Goal: Information Seeking & Learning: Learn about a topic

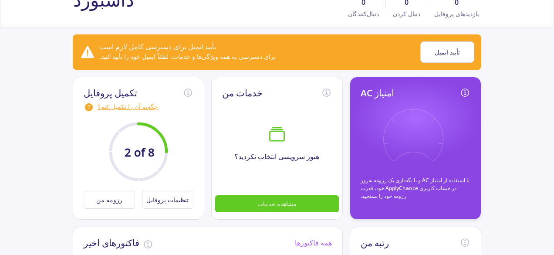
scroll to position [87, 0]
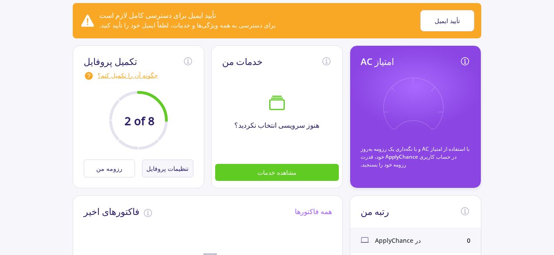
click at [171, 169] on font "تنظیمات پروفایل" at bounding box center [167, 168] width 42 height 8
click at [158, 168] on font "تنظیمات پروفایل" at bounding box center [167, 168] width 42 height 8
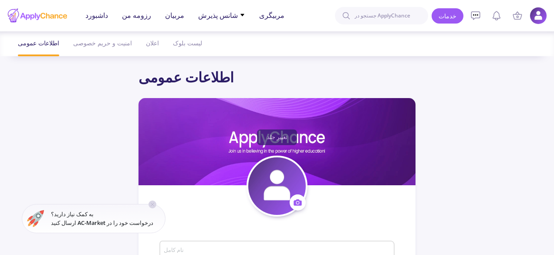
type input "[PERSON_NAME]"
type input "فرهادخیری"
type input "[EMAIL_ADDRESS][DOMAIN_NAME]"
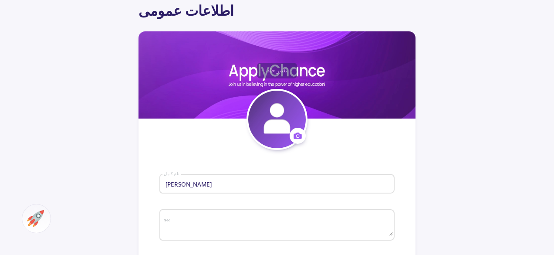
scroll to position [174, 0]
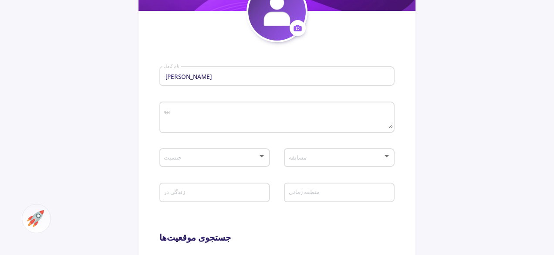
click at [264, 156] on div at bounding box center [262, 156] width 8 height 7
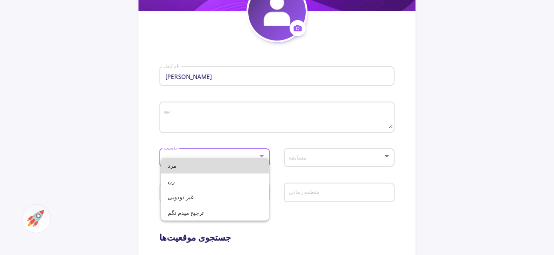
click at [208, 167] on span "مرد" at bounding box center [215, 166] width 94 height 16
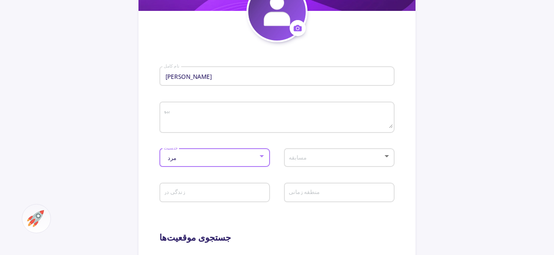
click at [317, 157] on span at bounding box center [336, 158] width 92 height 6
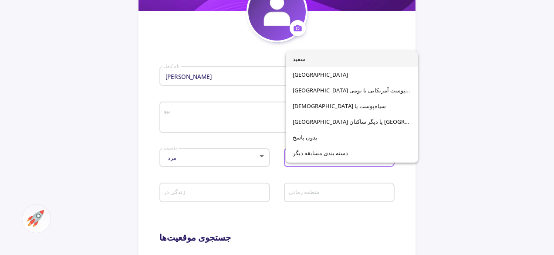
click at [327, 60] on span "سفید" at bounding box center [352, 59] width 118 height 16
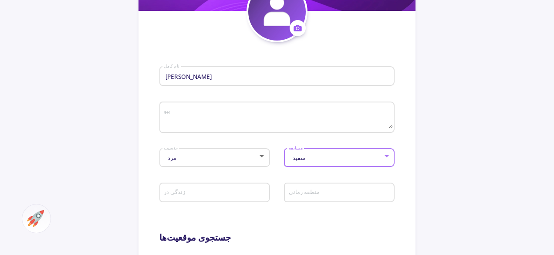
click at [319, 163] on div "سفید مسابقه" at bounding box center [339, 156] width 102 height 22
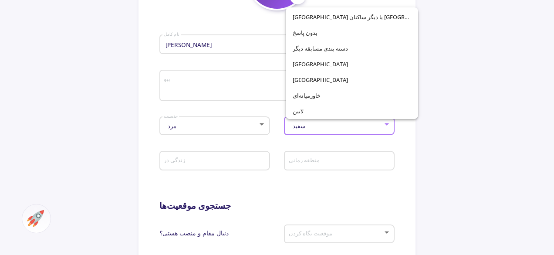
scroll to position [218, 0]
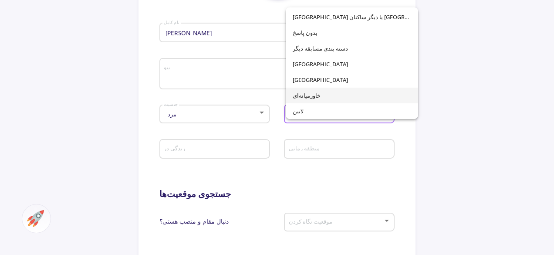
click at [342, 100] on span "خاورمیانه‌ای" at bounding box center [352, 96] width 118 height 16
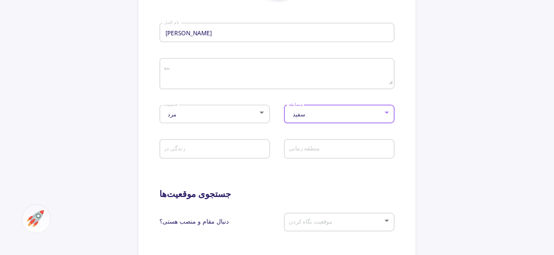
click at [200, 153] on input "زندگی در" at bounding box center [215, 149] width 105 height 8
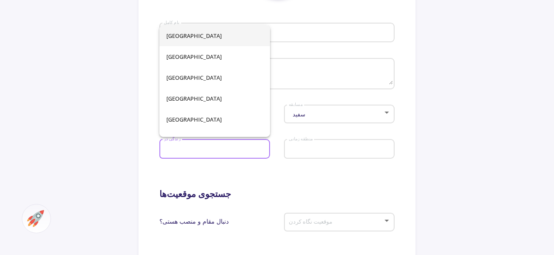
type input "Iran"
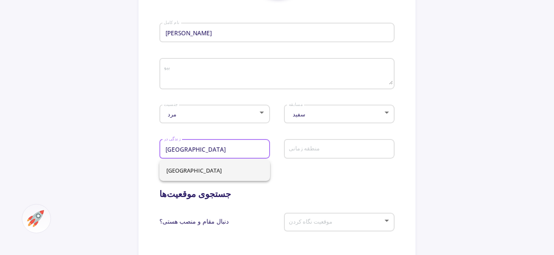
type input "Iran"
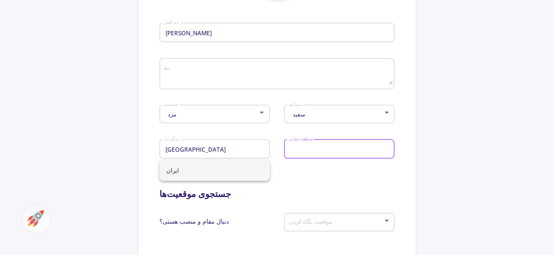
click at [331, 151] on input "منطقه زمانی" at bounding box center [340, 149] width 105 height 8
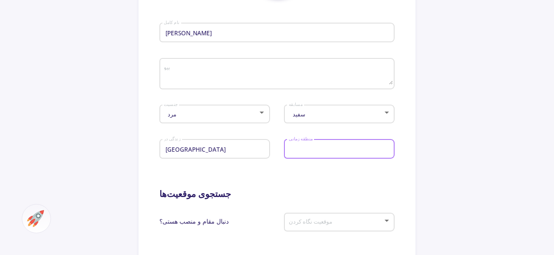
type input "Iran"
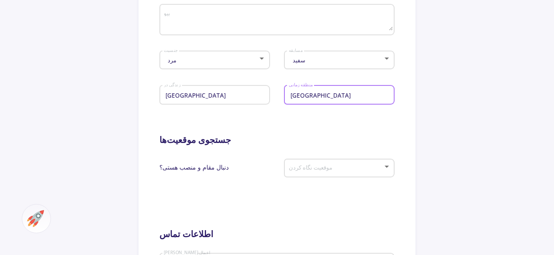
scroll to position [305, 0]
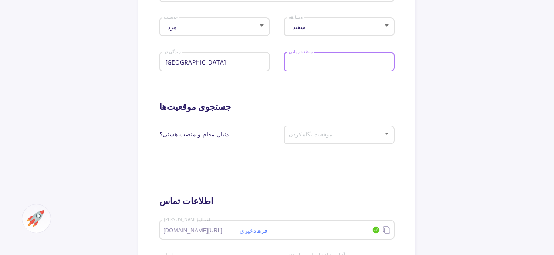
click at [357, 135] on span at bounding box center [336, 135] width 92 height 6
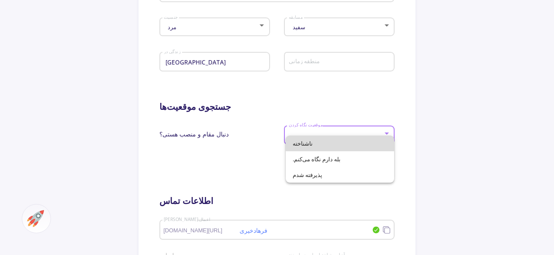
click at [359, 148] on span "ناشناخته" at bounding box center [340, 143] width 94 height 16
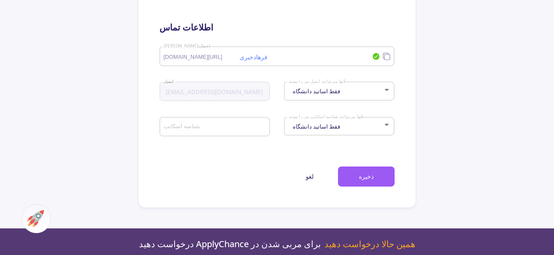
scroll to position [479, 0]
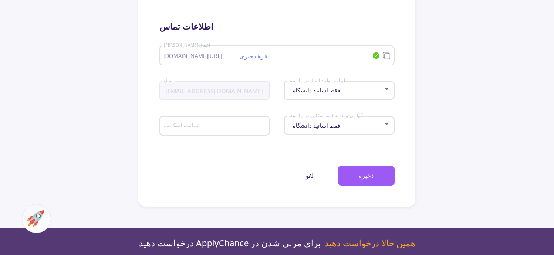
click at [220, 133] on div "شناسه اسکایپ" at bounding box center [214, 124] width 102 height 23
click at [358, 178] on button "ذخیره" at bounding box center [366, 175] width 57 height 20
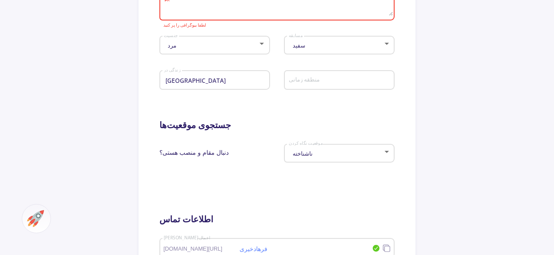
scroll to position [218, 0]
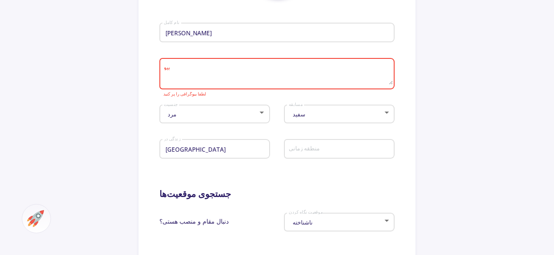
click at [342, 79] on textarea "بیو" at bounding box center [277, 74] width 229 height 20
type textarea "l"
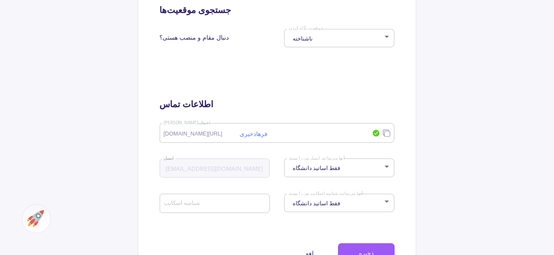
scroll to position [435, 0]
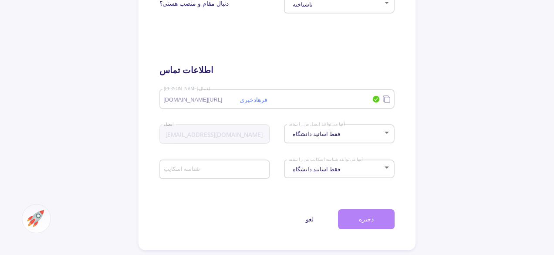
type textarea "مهندس آبیاری و زهکشی"
click at [355, 221] on button "ذخیره" at bounding box center [366, 219] width 57 height 20
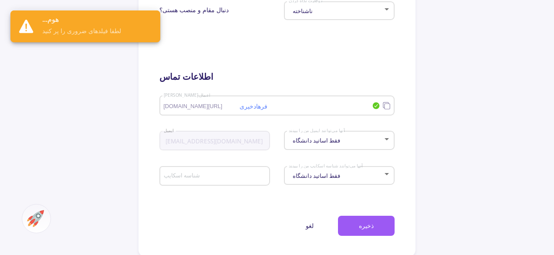
scroll to position [479, 0]
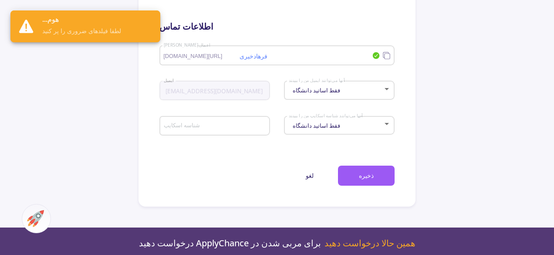
click at [80, 33] on font "لطفا فیلدهای ضروری را پر کنید" at bounding box center [81, 31] width 79 height 8
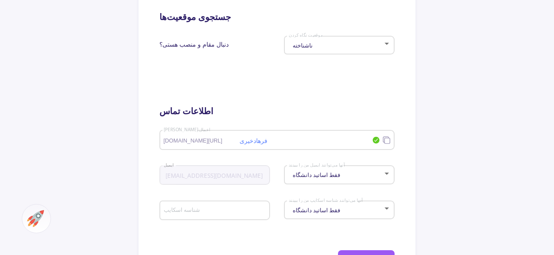
scroll to position [566, 0]
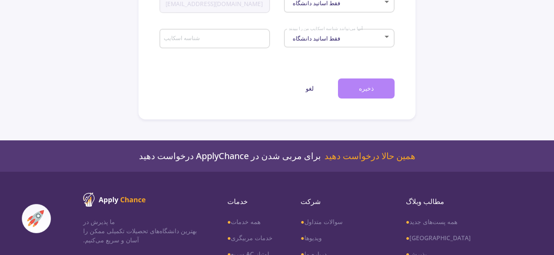
click at [368, 92] on font "ذخیره" at bounding box center [366, 88] width 15 height 8
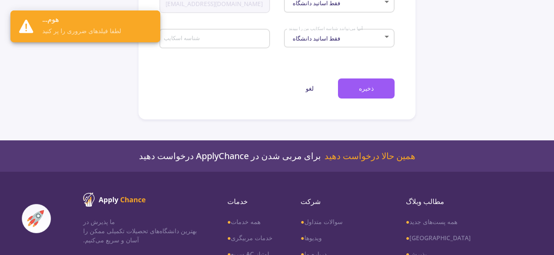
click at [76, 33] on font "لطفا فیلدهای ضروری را پر کنید" at bounding box center [81, 31] width 79 height 8
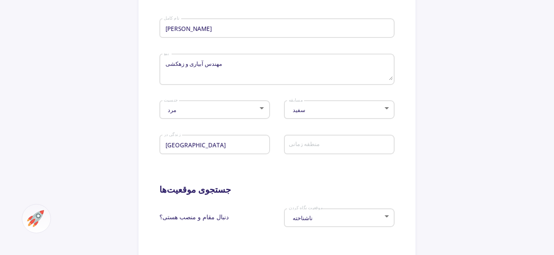
scroll to position [218, 0]
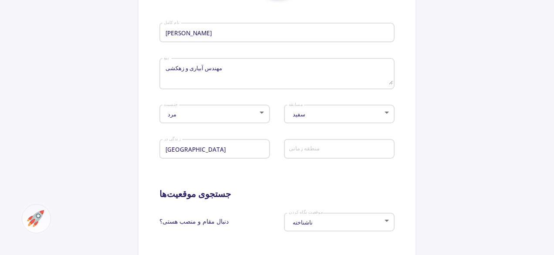
click at [341, 151] on input "منطقه زمانی" at bounding box center [340, 149] width 105 height 8
type input "Iran"
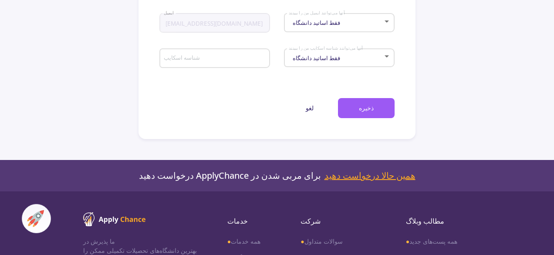
scroll to position [566, 0]
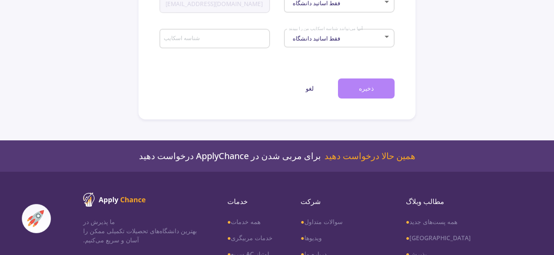
click at [361, 91] on font "ذخیره" at bounding box center [366, 88] width 15 height 8
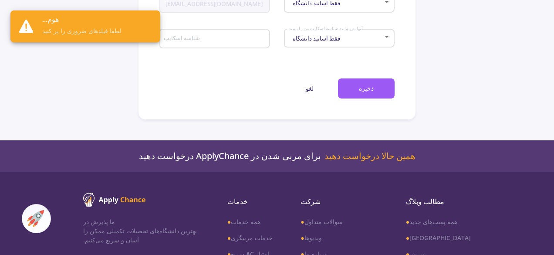
click at [233, 43] on input "شناسه اسکایپ" at bounding box center [215, 39] width 105 height 8
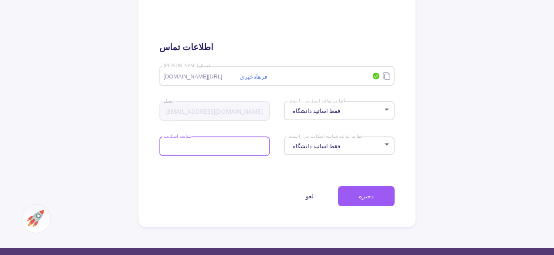
scroll to position [523, 0]
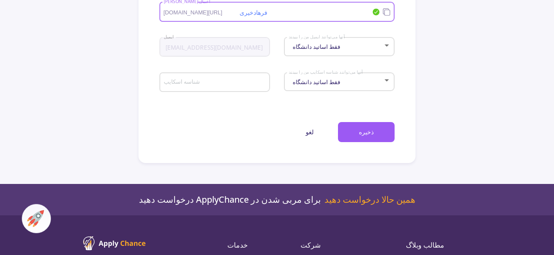
click at [288, 16] on input "فرهادخیری" at bounding box center [263, 12] width 201 height 8
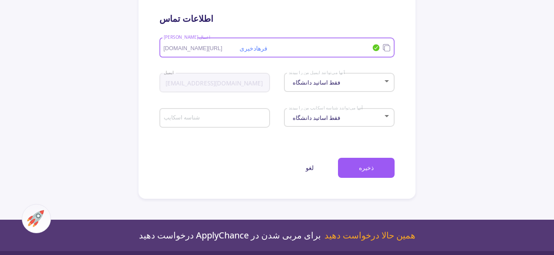
scroll to position [479, 0]
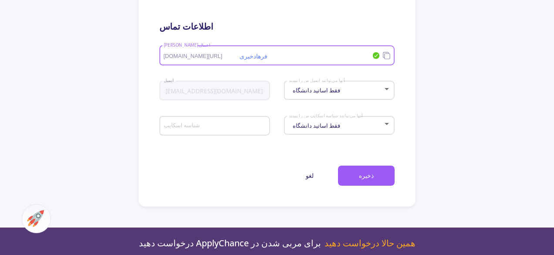
click at [389, 90] on div at bounding box center [387, 88] width 8 height 7
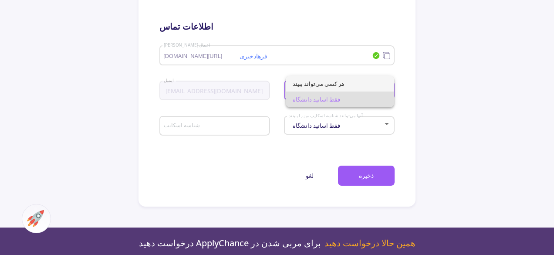
click at [391, 89] on mat-option "هر کسی می‌تواند ببیند" at bounding box center [340, 84] width 108 height 16
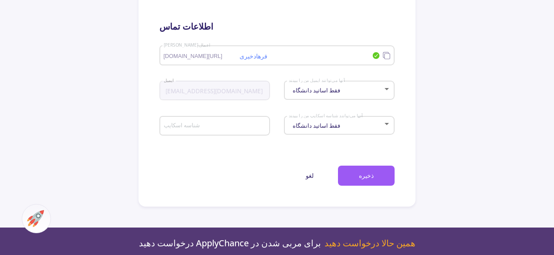
click at [377, 125] on div "فقط اساتید دانشگاه آنها می‌توانند شناسه اسکایپ من را ببینند" at bounding box center [339, 124] width 102 height 22
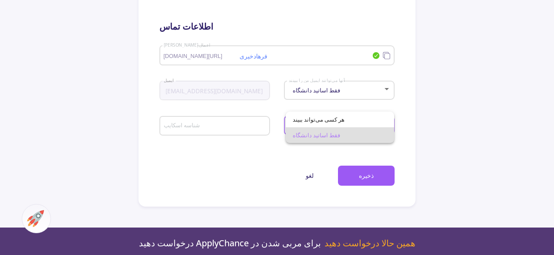
click at [381, 134] on span "فقط اساتید دانشگاه" at bounding box center [340, 135] width 94 height 16
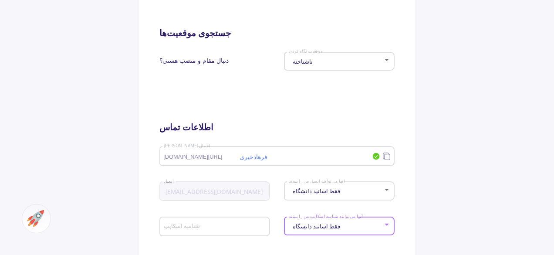
scroll to position [348, 0]
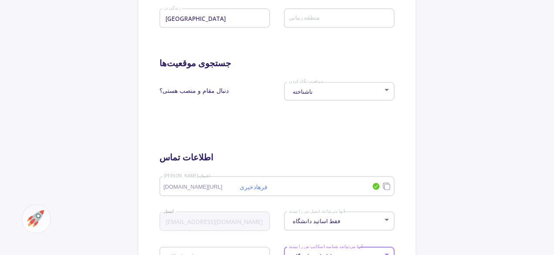
click at [212, 189] on font "applychance.com/user-profile/" at bounding box center [192, 186] width 59 height 7
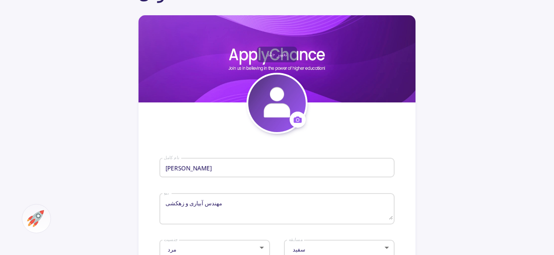
scroll to position [0, 0]
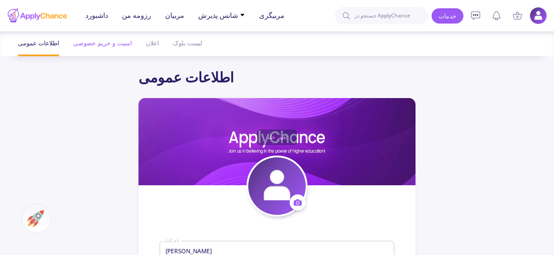
click at [89, 43] on font "امنیت و حریم خصوصی" at bounding box center [102, 43] width 59 height 8
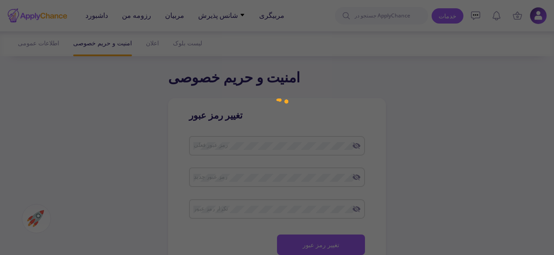
checkbox input "true"
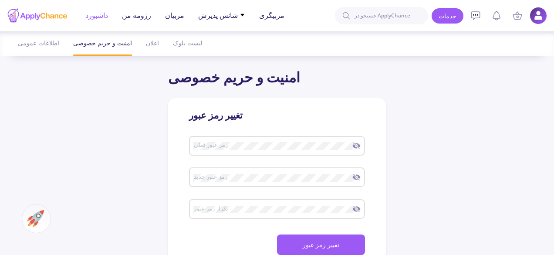
click at [98, 18] on font "داشبورد" at bounding box center [96, 15] width 23 height 10
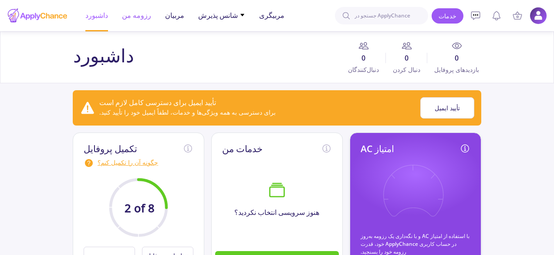
click at [132, 15] on font "رزومه من" at bounding box center [136, 15] width 29 height 10
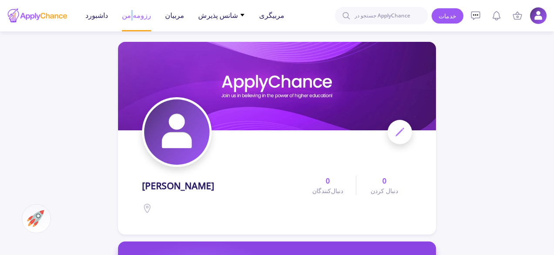
scroll to position [174, 0]
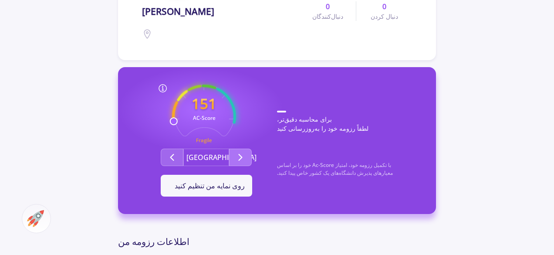
click at [234, 158] on button "گروه دوم" at bounding box center [240, 156] width 23 height 17
click at [233, 159] on button "گروه دوم" at bounding box center [240, 156] width 23 height 17
click at [167, 156] on button "گروه دوم" at bounding box center [172, 156] width 23 height 17
click at [167, 156] on icon "گروه دوم" at bounding box center [172, 157] width 10 height 10
click at [212, 189] on font "روی نمایه من تنظیم کنید" at bounding box center [210, 186] width 70 height 10
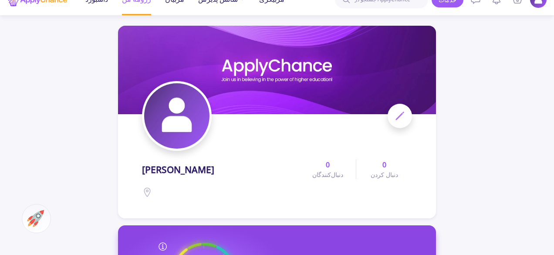
scroll to position [0, 0]
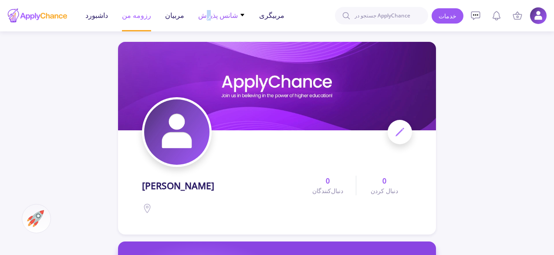
click at [203, 18] on font "شانس پذیرش" at bounding box center [218, 15] width 40 height 10
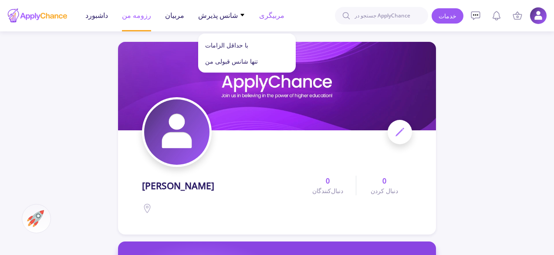
click at [267, 15] on font "مربیگری" at bounding box center [271, 15] width 25 height 10
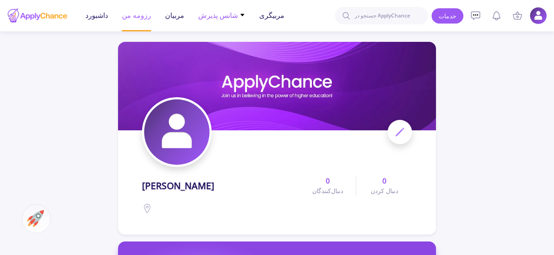
click at [239, 16] on icon at bounding box center [242, 15] width 6 height 6
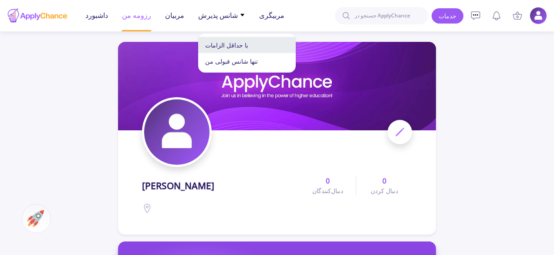
click at [251, 47] on link "با حداقل الزامات" at bounding box center [247, 45] width 98 height 16
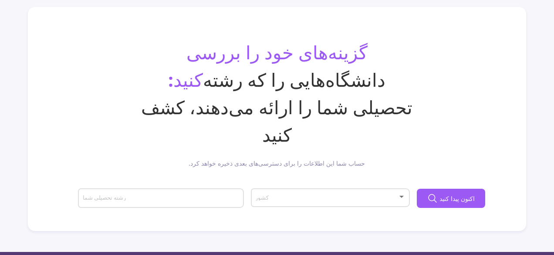
scroll to position [44, 0]
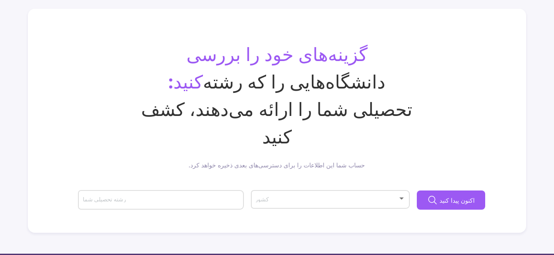
click at [383, 187] on div "کشور" at bounding box center [330, 198] width 151 height 22
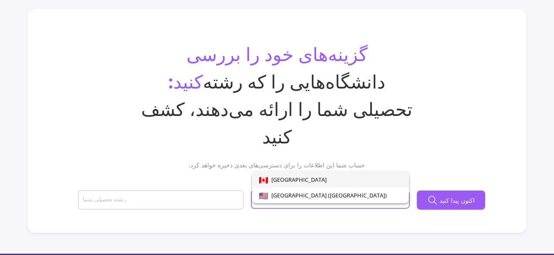
click at [305, 183] on span "[GEOGRAPHIC_DATA]" at bounding box center [330, 180] width 143 height 16
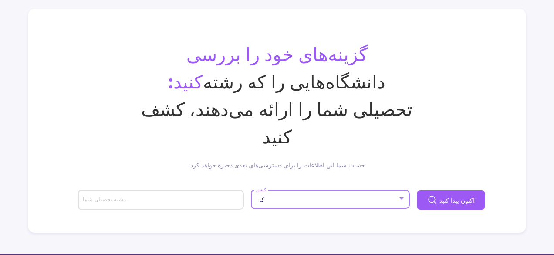
click at [212, 196] on input "رشته تحصیلی شما" at bounding box center [162, 200] width 160 height 8
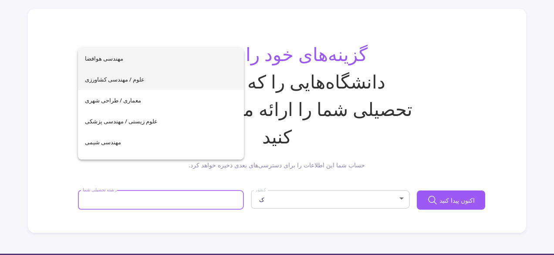
click at [118, 83] on font "علوم / مهندسی کشاورزی" at bounding box center [115, 79] width 60 height 8
type input "Agricultural Science / Engineering"
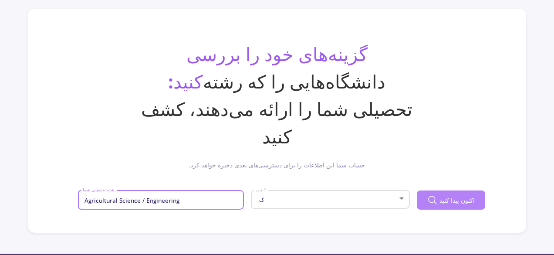
click at [464, 190] on button "اکنون پیدا کنید" at bounding box center [451, 199] width 68 height 19
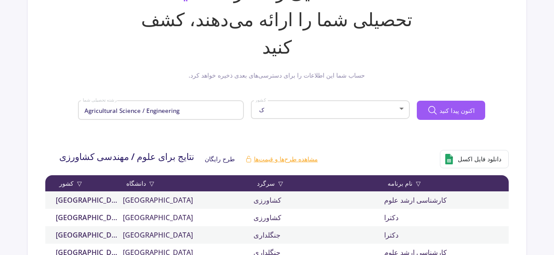
scroll to position [131, 0]
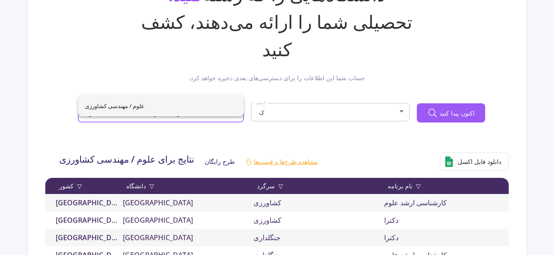
click at [185, 109] on input "Agricultural Science / Engineering" at bounding box center [162, 113] width 160 height 8
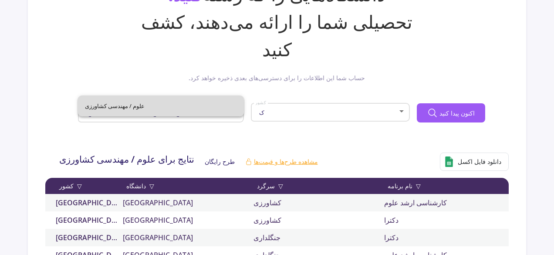
click at [169, 105] on span "علوم / مهندسی کشاورزی" at bounding box center [161, 105] width 152 height 21
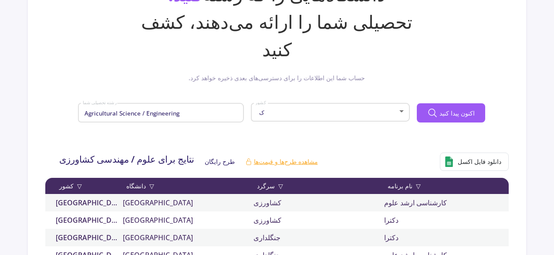
click at [272, 100] on div "ک کشور" at bounding box center [330, 111] width 151 height 22
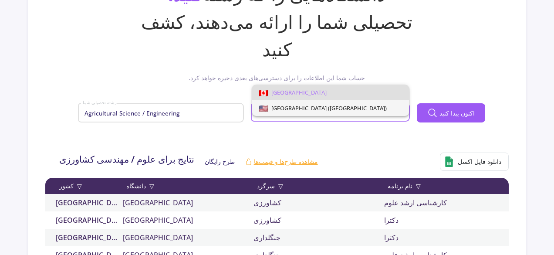
click at [284, 109] on font "[GEOGRAPHIC_DATA] ([GEOGRAPHIC_DATA])" at bounding box center [328, 108] width 115 height 8
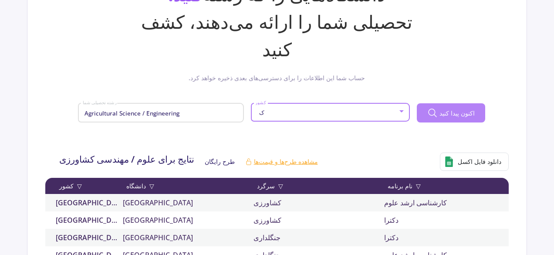
click at [441, 109] on font "اکنون پیدا کنید" at bounding box center [456, 113] width 35 height 8
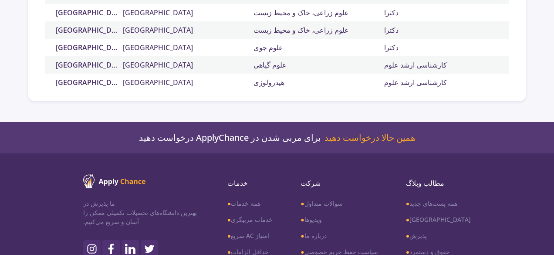
scroll to position [3499, 0]
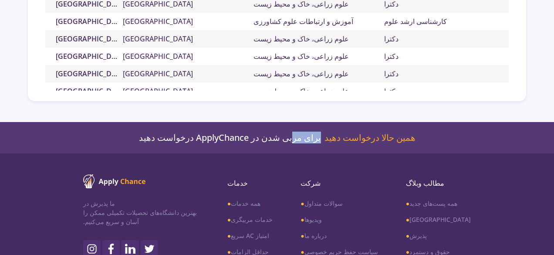
drag, startPoint x: 294, startPoint y: 116, endPoint x: 294, endPoint y: 134, distance: 17.9
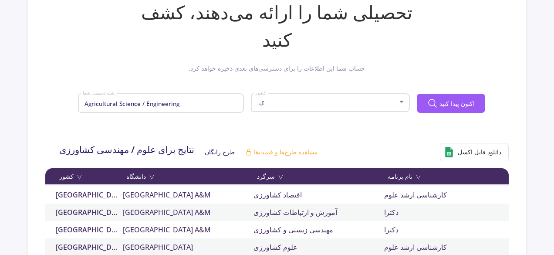
scroll to position [44, 0]
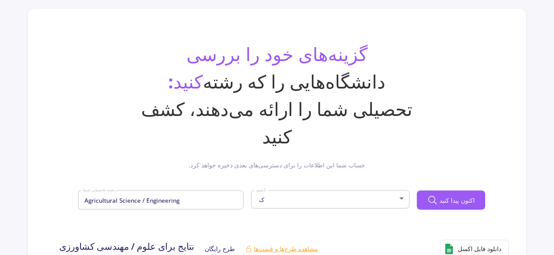
click at [181, 187] on div "Agricultural Science / Engineering رشته تحصیلی شما" at bounding box center [161, 198] width 158 height 23
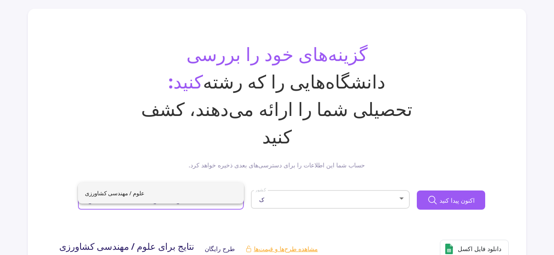
click at [215, 196] on input "Agricultural Science / Engineering" at bounding box center [162, 200] width 160 height 8
click at [129, 196] on input "Agricultural Science / Engineering" at bounding box center [162, 200] width 160 height 8
click at [152, 187] on div "Agricultural Science / Engineering رشته تحصیلی شما" at bounding box center [161, 198] width 158 height 23
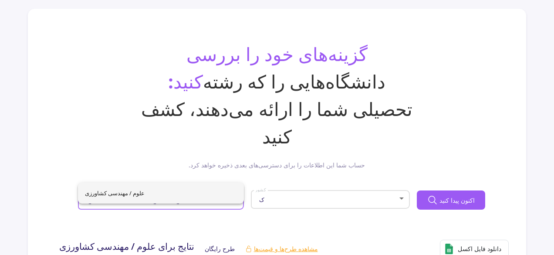
click at [303, 196] on div "ک" at bounding box center [326, 199] width 143 height 7
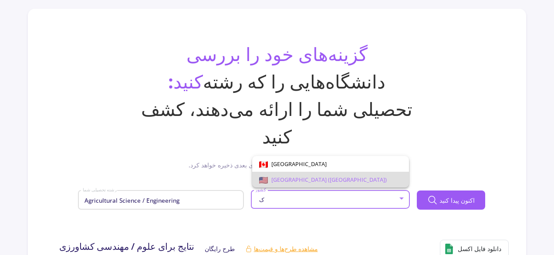
click at [218, 170] on div at bounding box center [277, 127] width 554 height 255
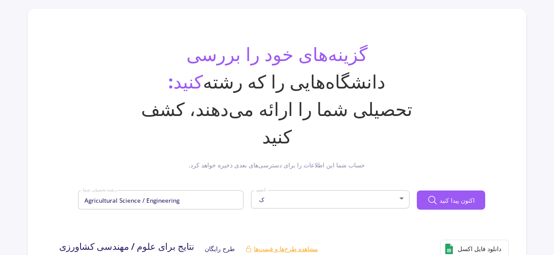
click at [235, 196] on input "Agricultural Science / Engineering" at bounding box center [162, 200] width 160 height 8
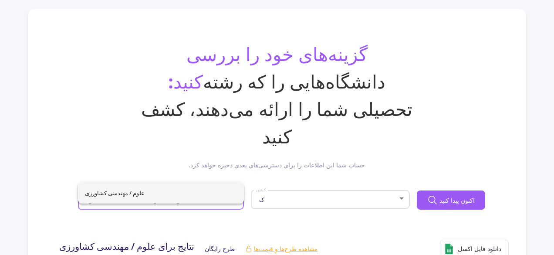
click at [196, 191] on span "علوم / مهندسی کشاورزی" at bounding box center [161, 192] width 152 height 21
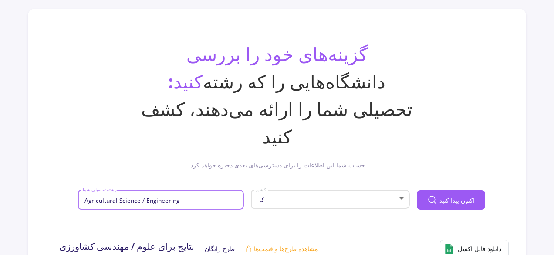
click at [197, 196] on input "Agricultural Science / Engineering" at bounding box center [162, 200] width 160 height 8
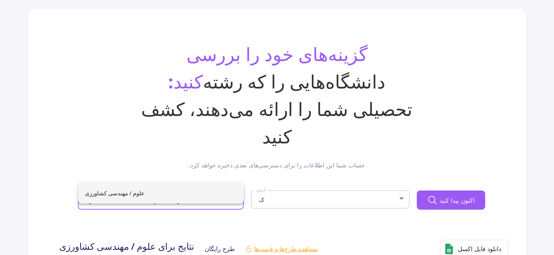
drag, startPoint x: 187, startPoint y: 174, endPoint x: 71, endPoint y: 180, distance: 115.6
click at [71, 180] on div "گزینه‌های خود را بررسی کنید: دانشگاه‌هایی را که رشته تحصیلی شما را ارائه می‌دهن…" at bounding box center [277, 131] width 478 height 182
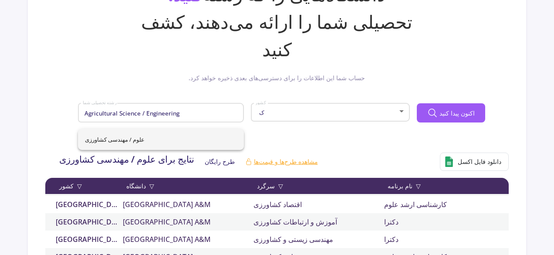
scroll to position [0, 0]
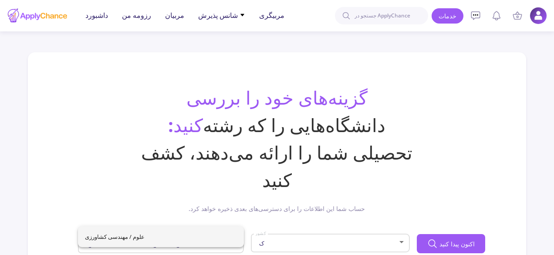
click at [99, 240] on input "Agricultural Science / Engineering" at bounding box center [162, 244] width 160 height 8
click at [100, 240] on input "Agricultural Science / Engineering" at bounding box center [162, 244] width 160 height 8
drag, startPoint x: 184, startPoint y: 216, endPoint x: 80, endPoint y: 220, distance: 104.1
click at [80, 230] on div "Agricultural Science / Engineering رشته تحصیلی شما" at bounding box center [161, 241] width 166 height 23
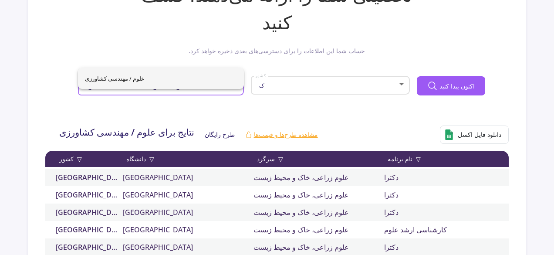
scroll to position [169, 0]
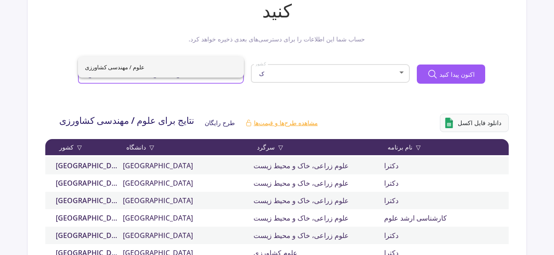
click at [470, 118] on font "دانلود فایل اکسل" at bounding box center [480, 122] width 44 height 8
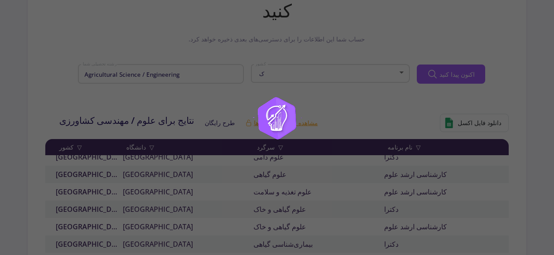
scroll to position [344, 0]
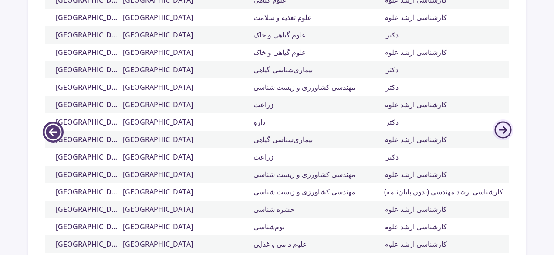
click at [55, 121] on icon at bounding box center [53, 131] width 21 height 21
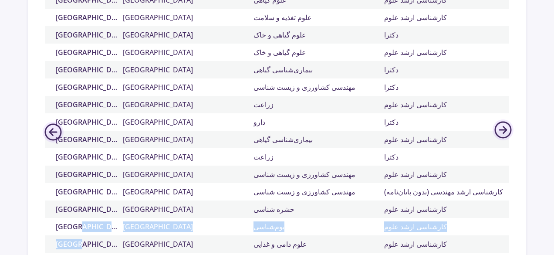
drag, startPoint x: 50, startPoint y: 201, endPoint x: 36, endPoint y: 219, distance: 23.1
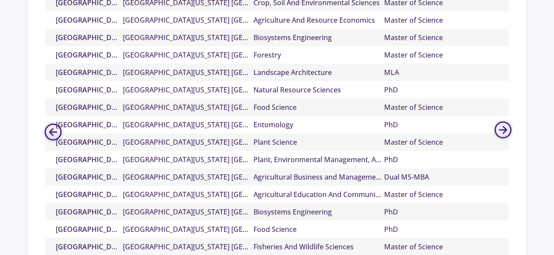
scroll to position [6504, 0]
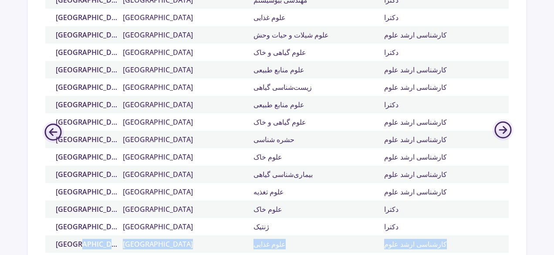
drag, startPoint x: 51, startPoint y: 216, endPoint x: 47, endPoint y: 228, distance: 13.2
click at [47, 228] on div "ایالات متحده آمریکا (USA) دانشگاه آبرن بیماری‌شناسی گیاهی دکترا-کارشناسی ارشد د…" at bounding box center [359, 125] width 628 height 289
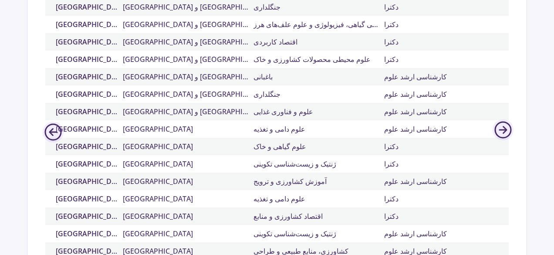
scroll to position [7531, 0]
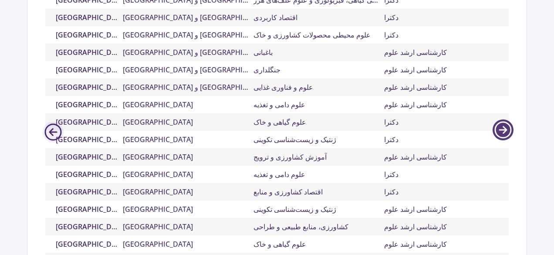
click at [507, 119] on icon at bounding box center [502, 129] width 21 height 21
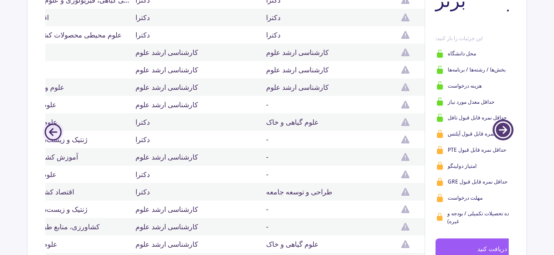
click at [510, 119] on icon at bounding box center [502, 129] width 21 height 21
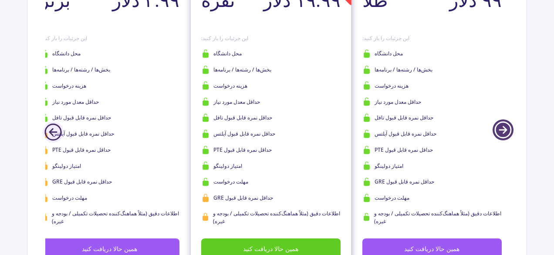
scroll to position [0, 652]
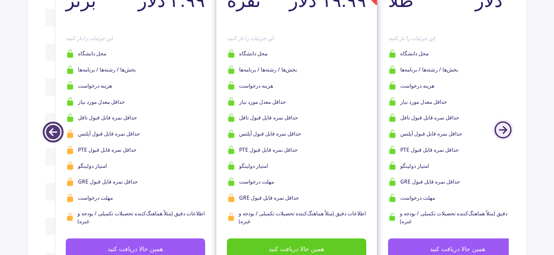
click at [55, 121] on icon at bounding box center [53, 131] width 21 height 21
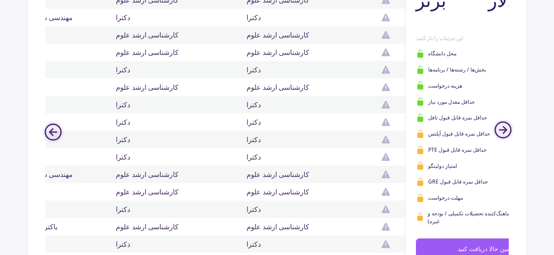
scroll to position [6704, 0]
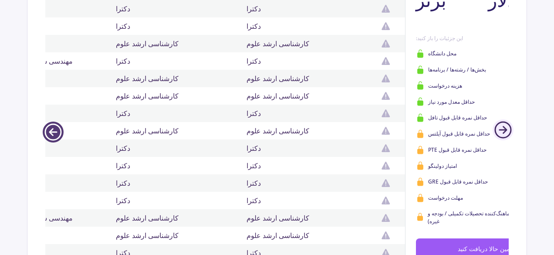
click at [57, 121] on icon at bounding box center [53, 131] width 21 height 21
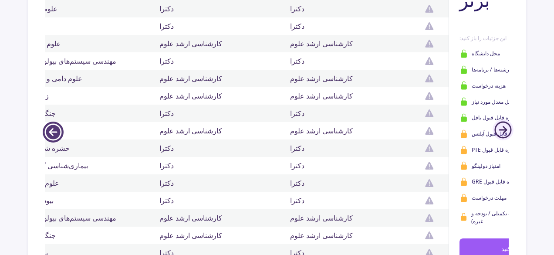
click at [57, 121] on icon at bounding box center [53, 131] width 21 height 21
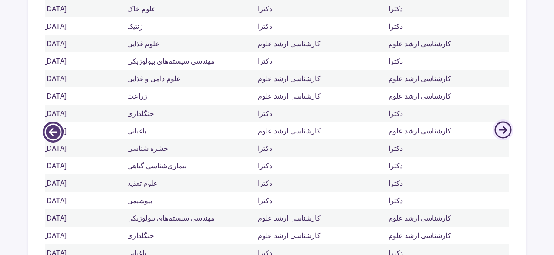
click at [57, 121] on icon at bounding box center [53, 131] width 21 height 21
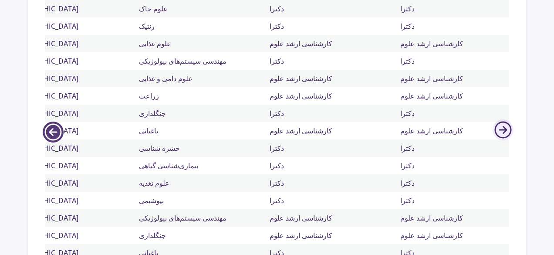
scroll to position [0, 6]
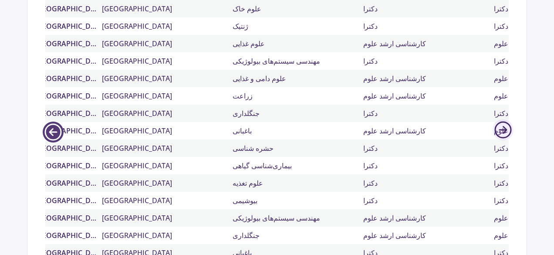
click at [57, 121] on icon at bounding box center [53, 131] width 21 height 21
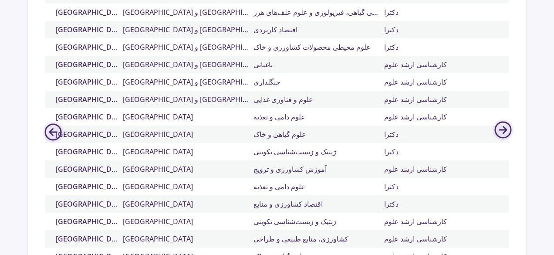
scroll to position [7531, 0]
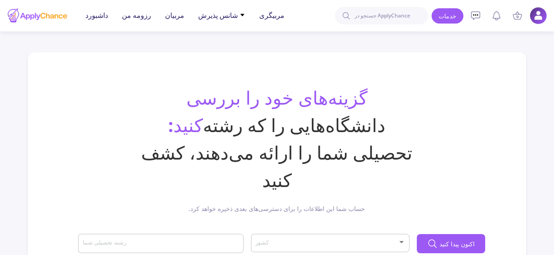
click at [144, 240] on input "رشته تحصیلی شما" at bounding box center [162, 244] width 160 height 8
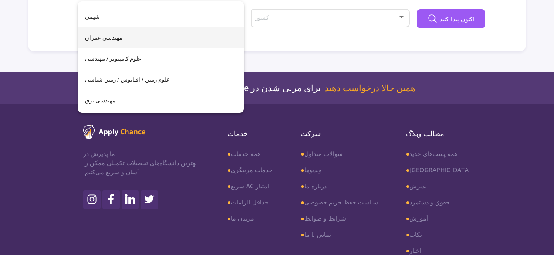
scroll to position [89, 0]
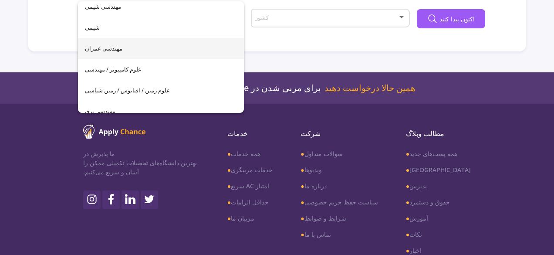
click at [144, 44] on span "مهندسی عمران" at bounding box center [161, 48] width 152 height 21
type input "Civil Engineering"
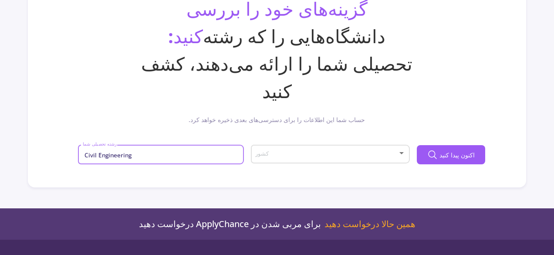
click at [302, 151] on span at bounding box center [327, 154] width 141 height 6
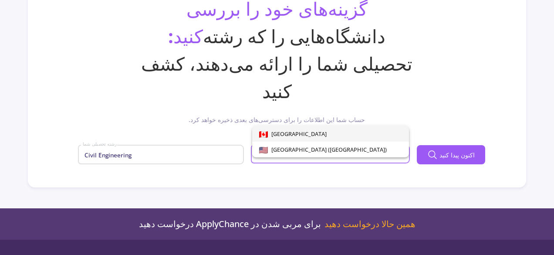
click at [289, 138] on span "[GEOGRAPHIC_DATA]" at bounding box center [330, 134] width 143 height 16
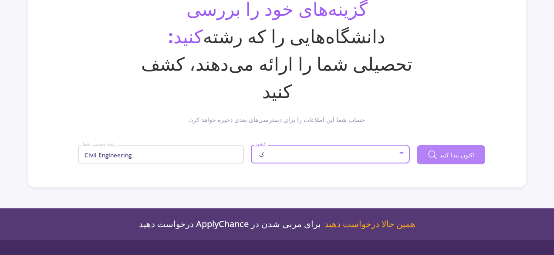
click at [435, 149] on icon at bounding box center [432, 154] width 10 height 10
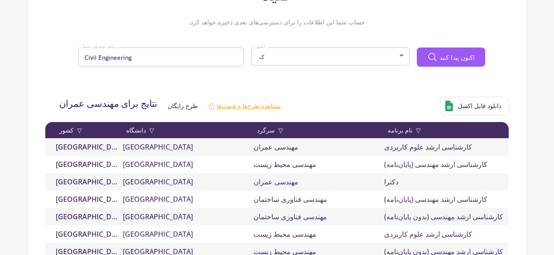
scroll to position [112, 0]
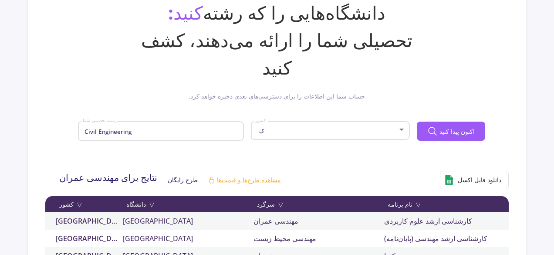
click at [303, 118] on div "ک کشور" at bounding box center [330, 129] width 151 height 22
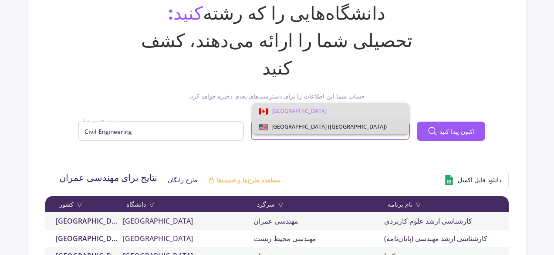
click at [294, 128] on font "[GEOGRAPHIC_DATA] ([GEOGRAPHIC_DATA])" at bounding box center [328, 126] width 115 height 8
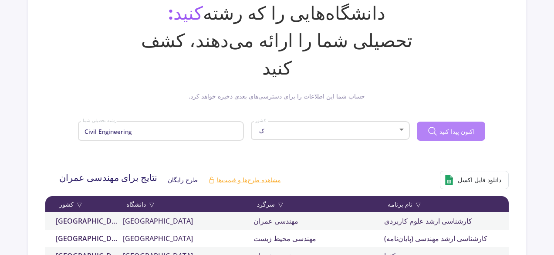
click at [462, 127] on font "اکنون پیدا کنید" at bounding box center [456, 131] width 35 height 8
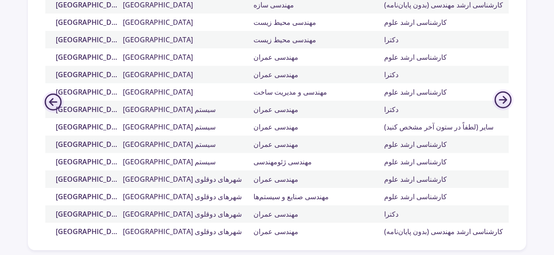
scroll to position [504, 0]
